Goal: Book appointment/travel/reservation

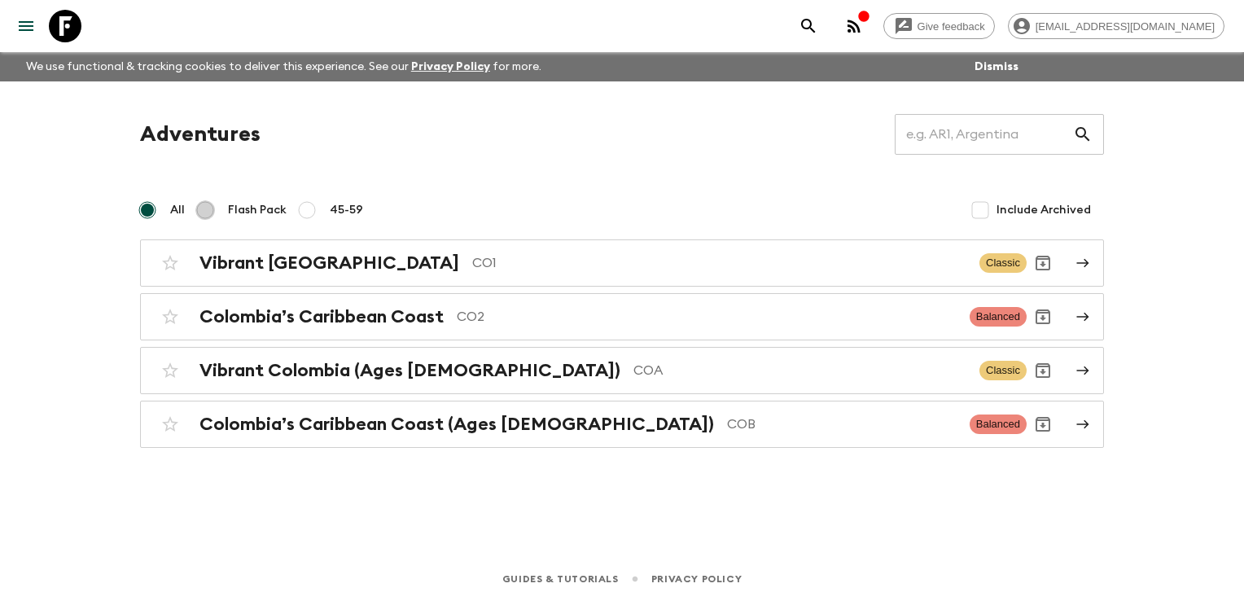
click at [212, 207] on input "Flash Pack" at bounding box center [205, 210] width 20 height 20
radio input "true"
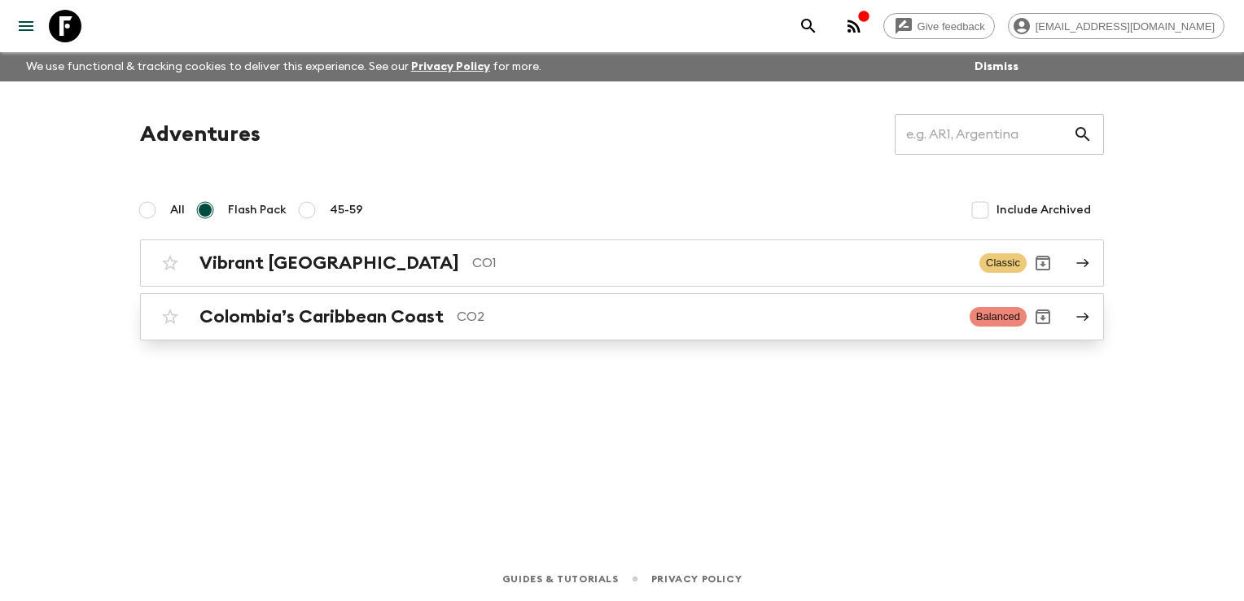
click at [542, 327] on div "Colombia’s Caribbean Coast CO2 Balanced" at bounding box center [590, 316] width 873 height 33
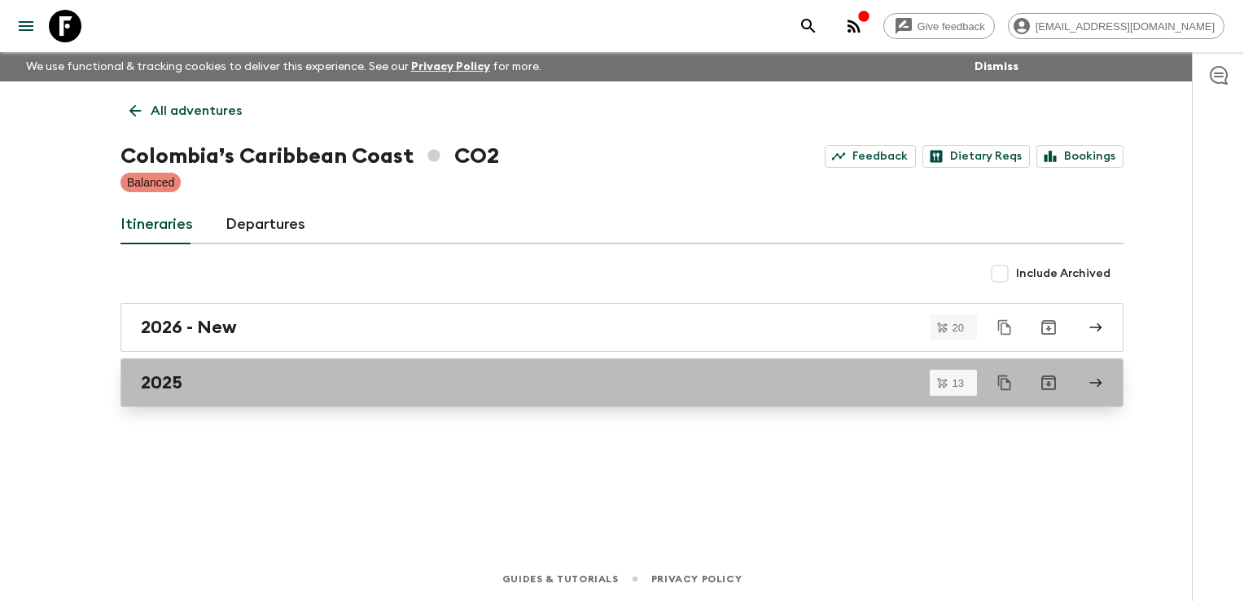
click at [225, 378] on div "2025" at bounding box center [607, 382] width 932 height 21
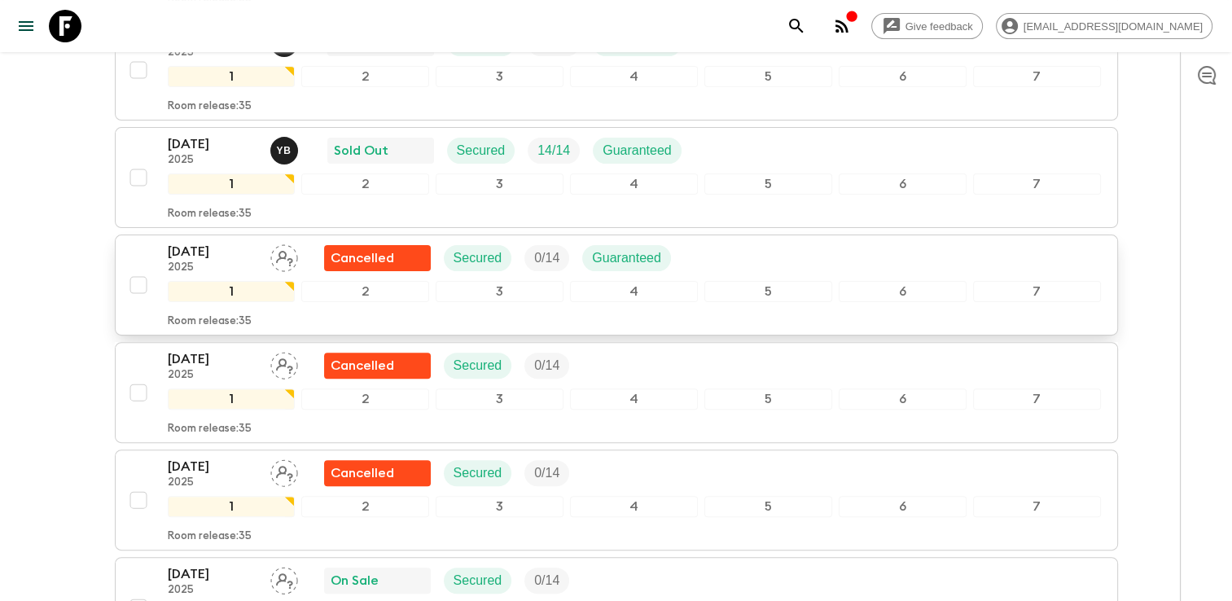
scroll to position [407, 0]
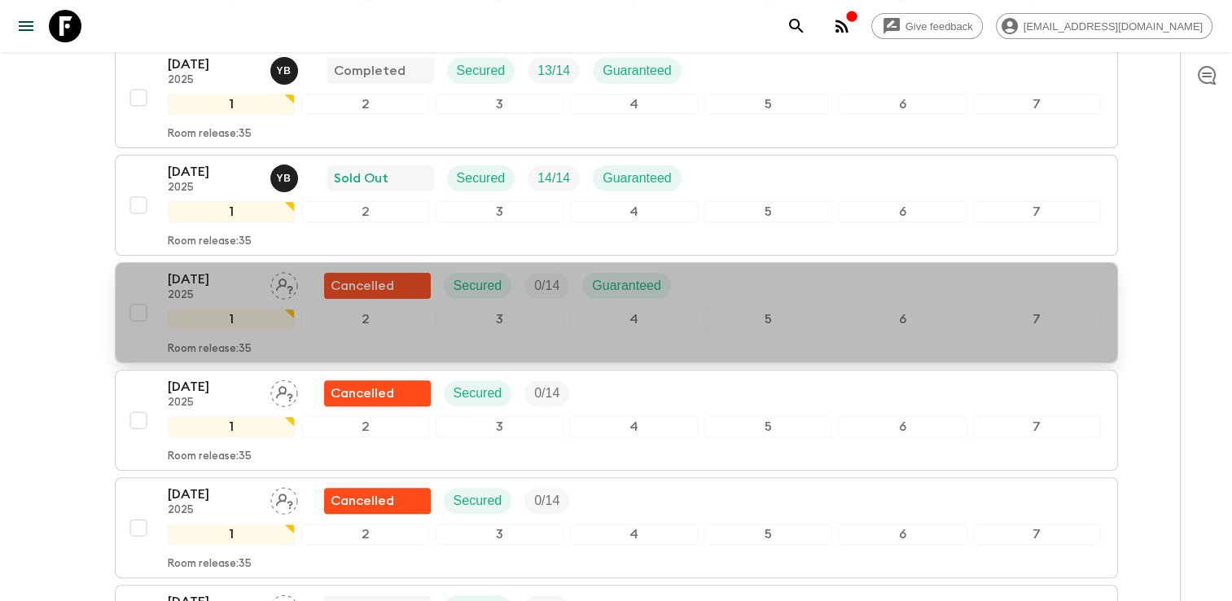
click at [218, 275] on p "[DATE]" at bounding box center [213, 280] width 90 height 20
